Goal: Task Accomplishment & Management: Use online tool/utility

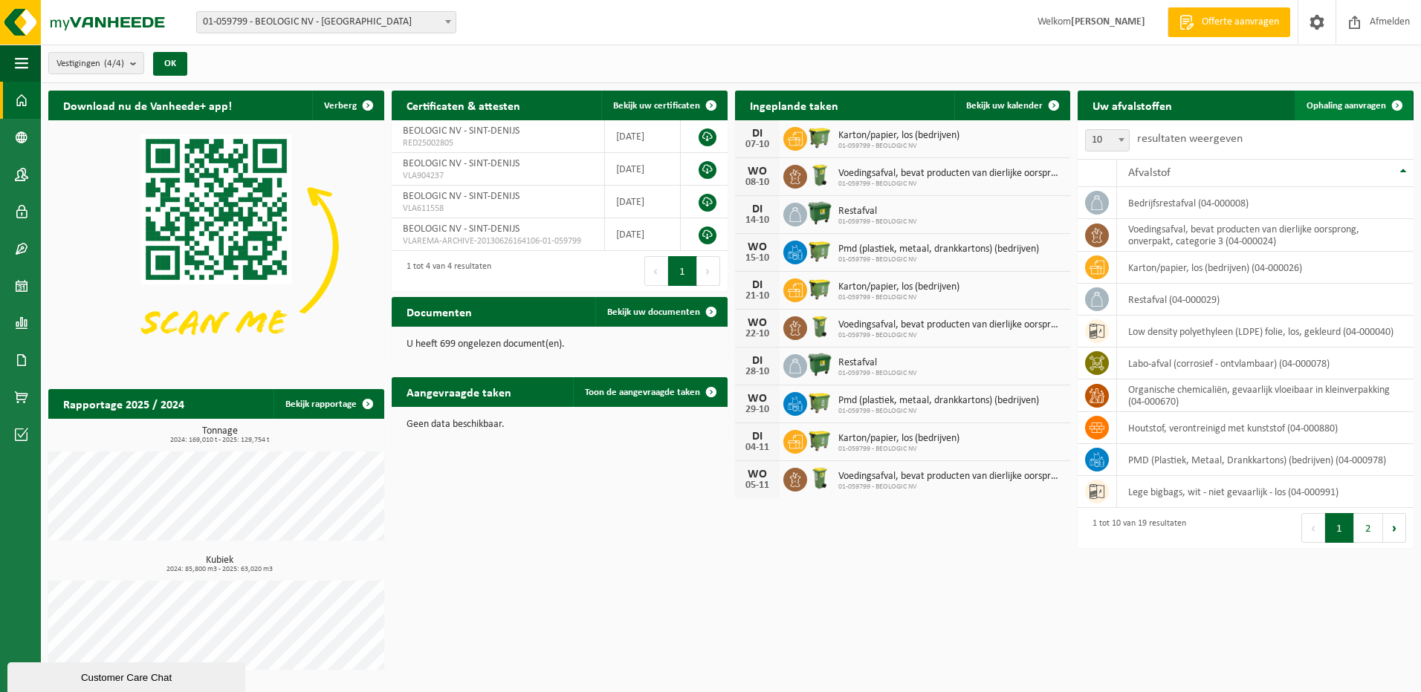
click at [1359, 101] on span "Ophaling aanvragen" at bounding box center [1345, 106] width 79 height 10
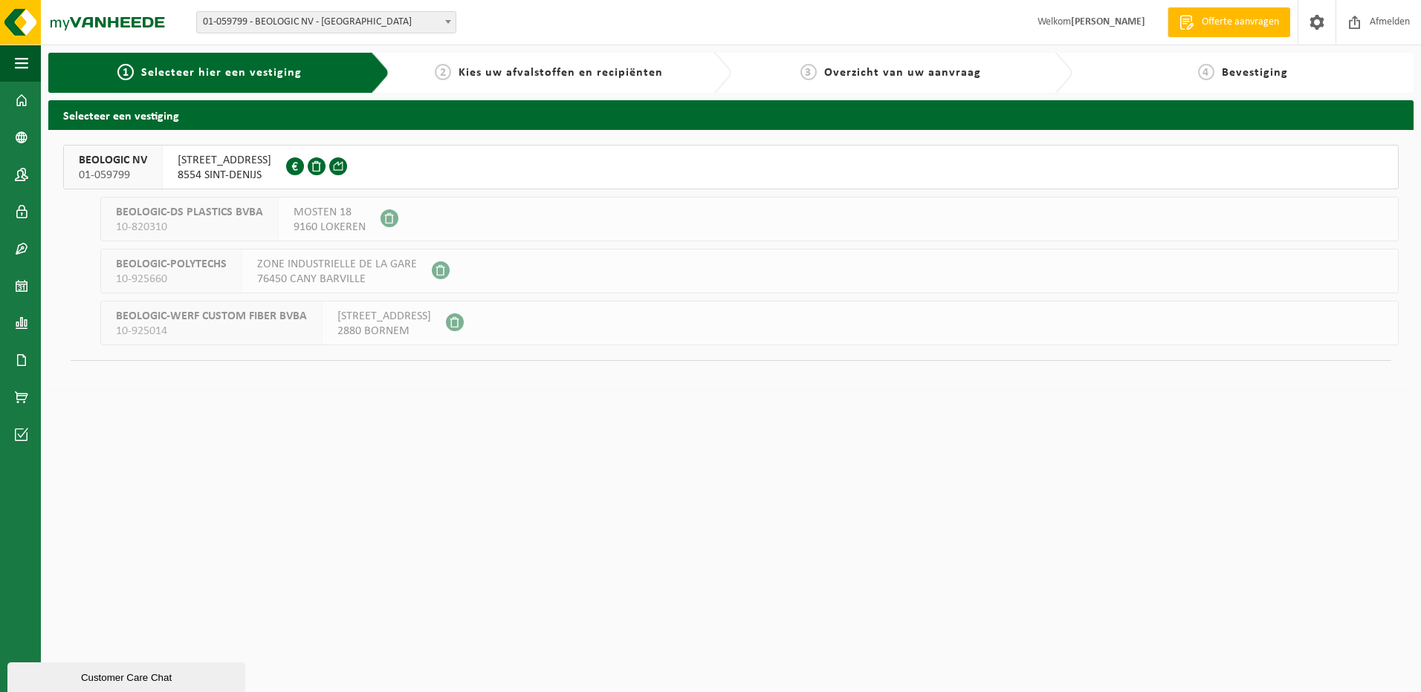
click at [214, 164] on span "JOLAINSTRAAT 44" at bounding box center [225, 160] width 94 height 15
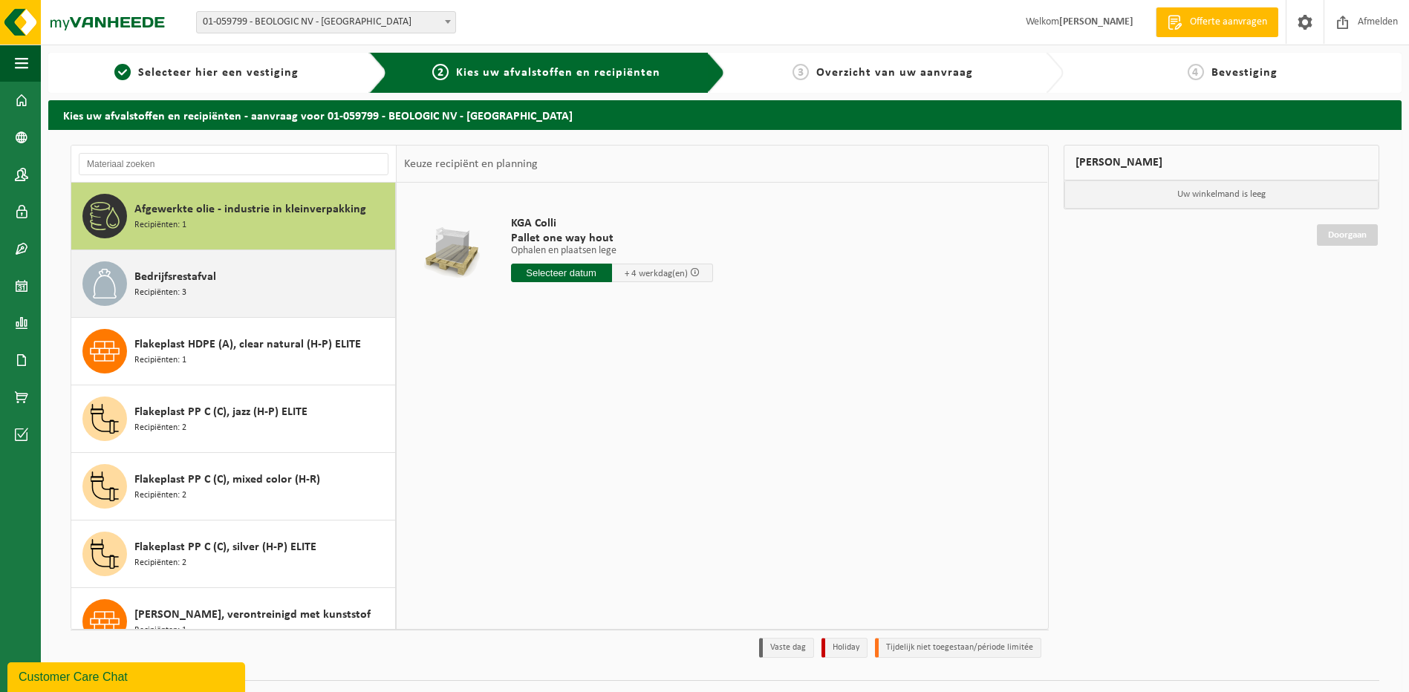
click at [187, 278] on span "Bedrijfsrestafval" at bounding box center [175, 277] width 82 height 18
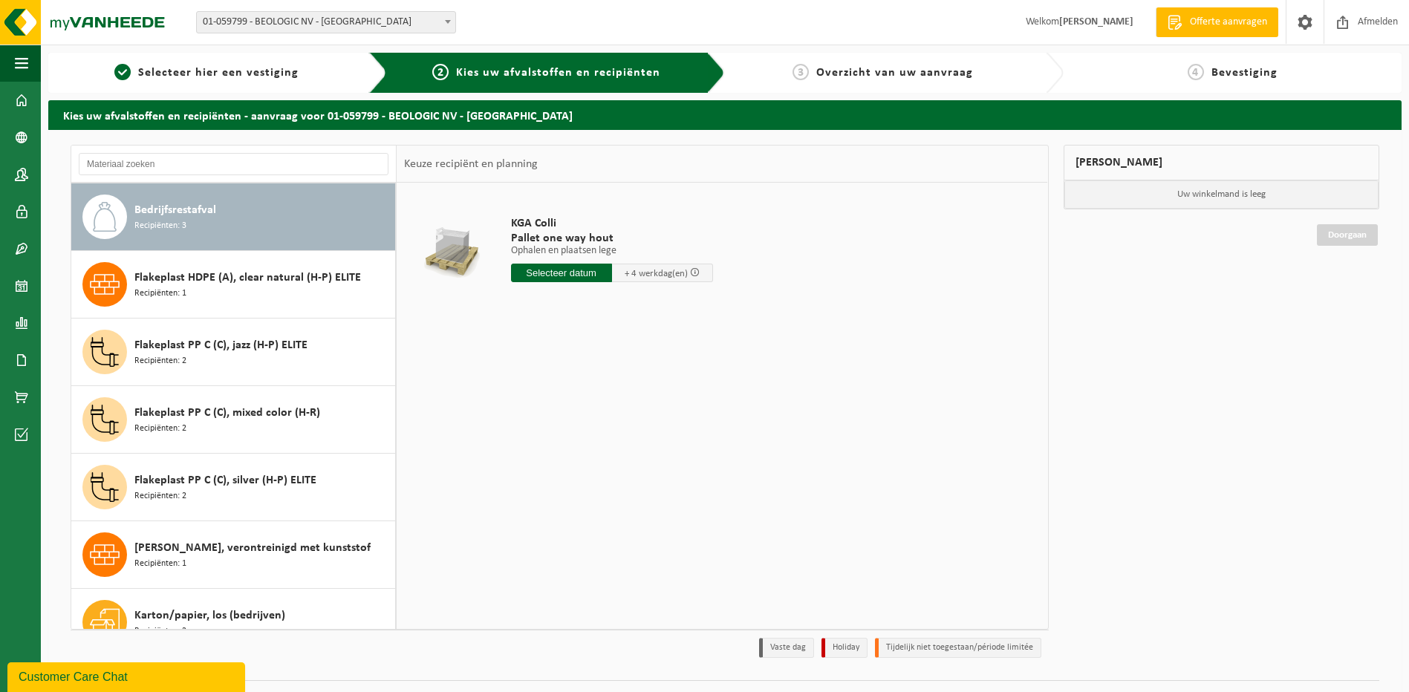
scroll to position [68, 0]
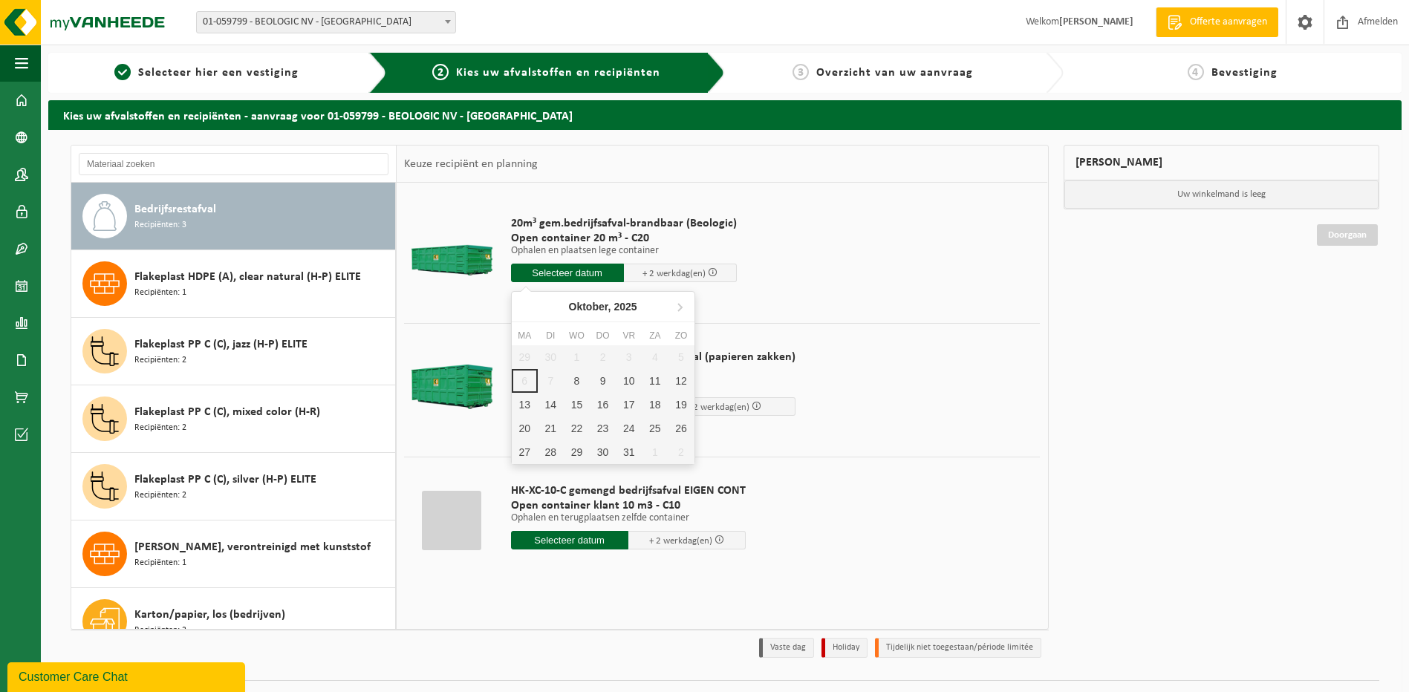
click at [564, 273] on input "text" at bounding box center [567, 273] width 113 height 19
click at [554, 377] on div "29 30 1 2 3 4 5 6 7 8 9 10 11 12 13 14 15 16 17 18 19 20 21 22 23 24 25 26 27 2…" at bounding box center [603, 404] width 183 height 119
click at [550, 380] on div "29 30 1 2 3 4 5 6 7 8 9 10 11 12 13 14 15 16 17 18 19 20 21 22 23 24 25 26 27 2…" at bounding box center [603, 404] width 183 height 119
click at [580, 379] on div "8" at bounding box center [577, 381] width 26 height 24
type input "Van 2025-10-08"
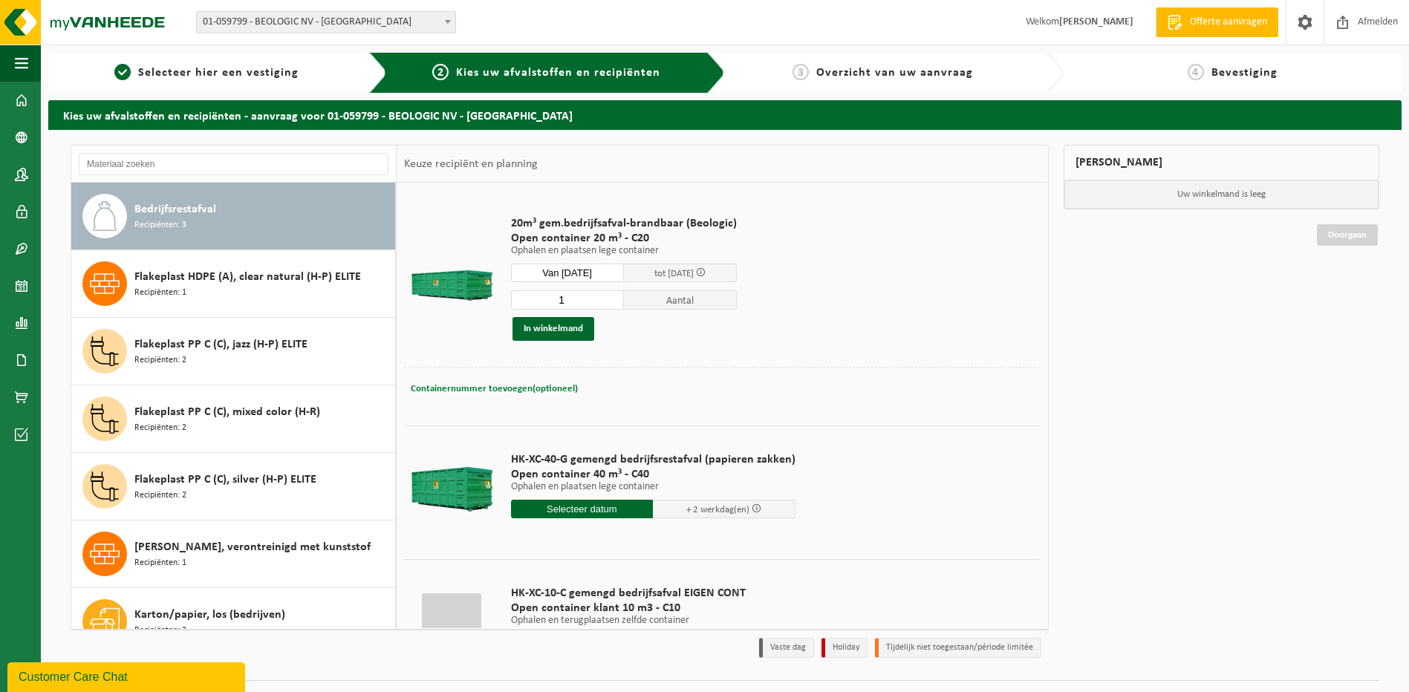
click at [478, 387] on span "Containernummer toevoegen(optioneel)" at bounding box center [494, 389] width 167 height 10
type input "C20-1447"
click at [853, 385] on div "Containernummer toevoegen(optioneel) Annuleren C20-1447" at bounding box center [722, 390] width 629 height 22
click at [560, 328] on button "In winkelmand" at bounding box center [554, 329] width 82 height 24
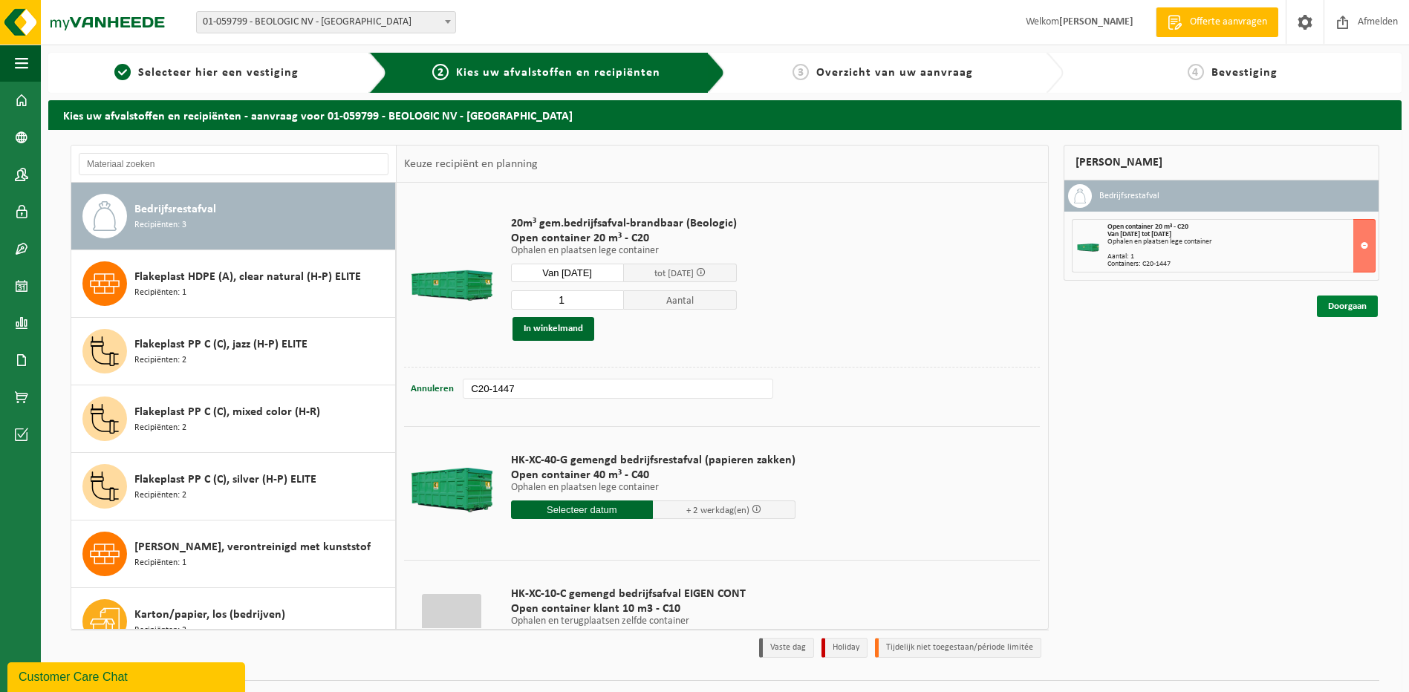
click at [1340, 308] on link "Doorgaan" at bounding box center [1347, 307] width 61 height 22
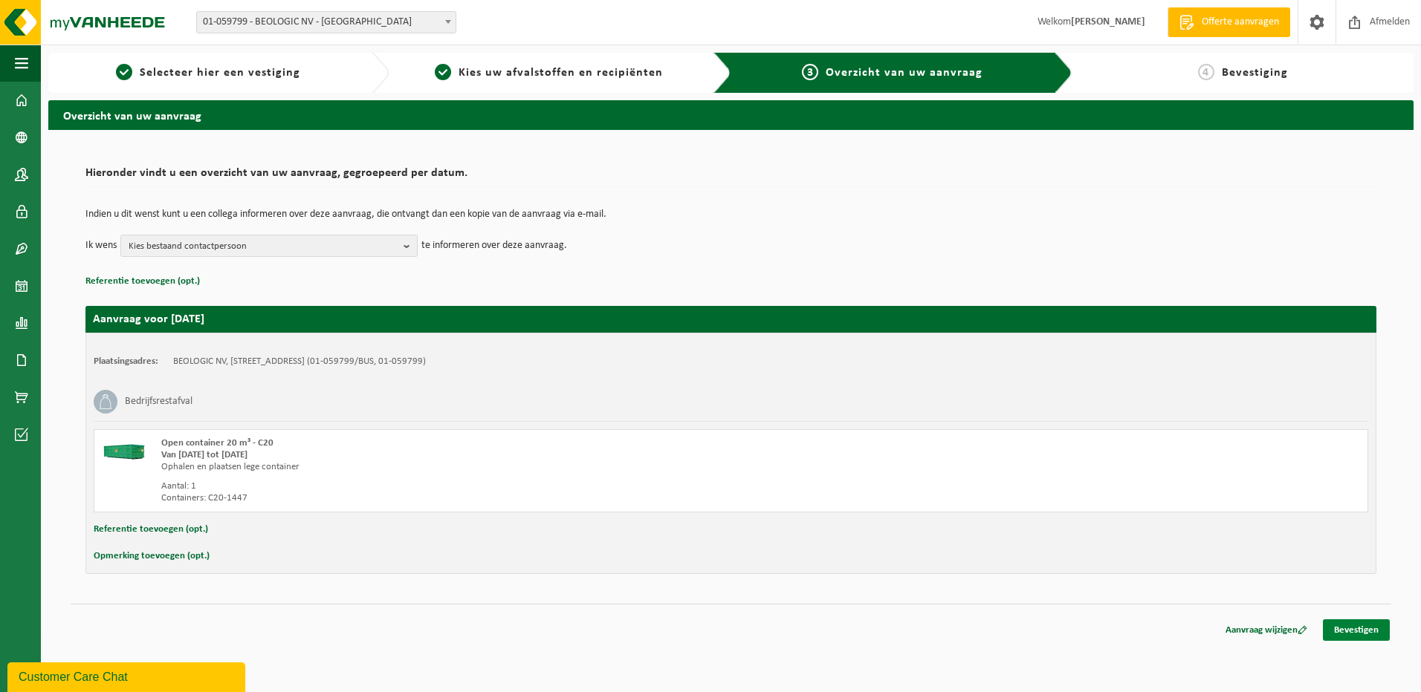
click at [1363, 629] on link "Bevestigen" at bounding box center [1355, 631] width 67 height 22
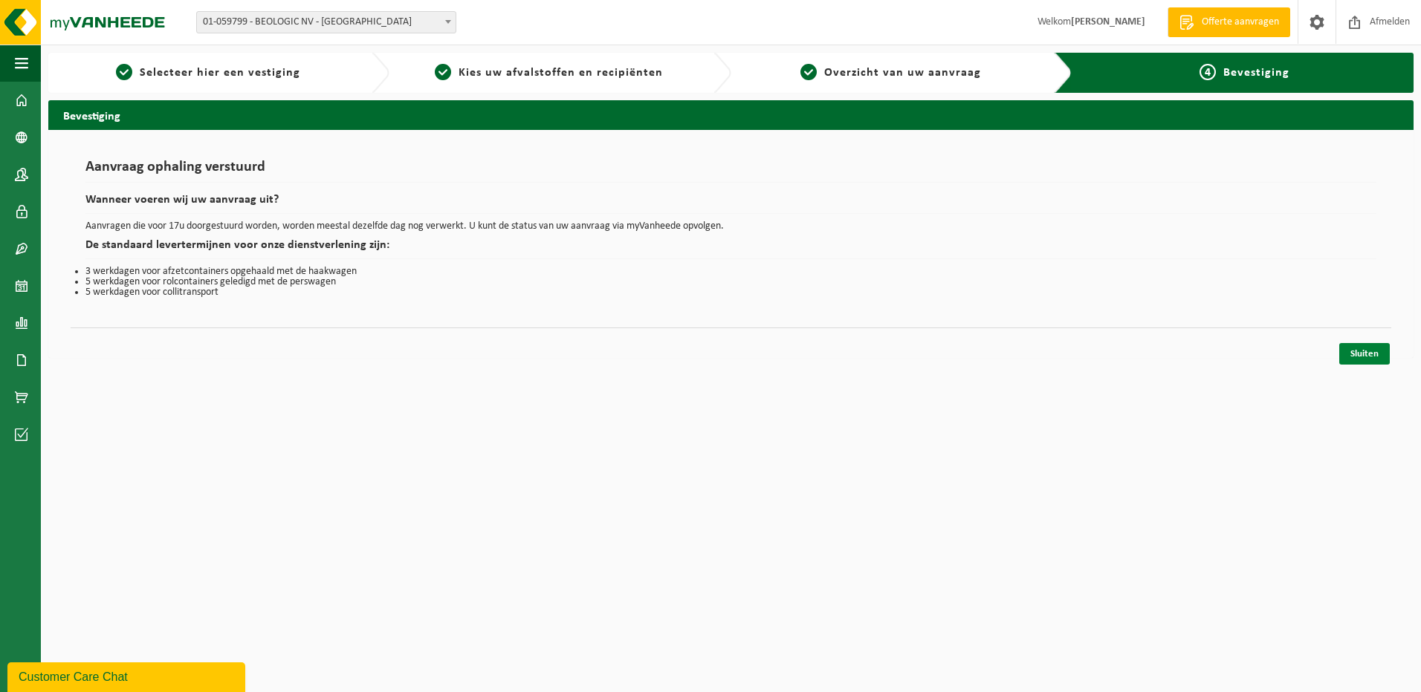
click at [1363, 354] on link "Sluiten" at bounding box center [1364, 354] width 51 height 22
